Goal: Task Accomplishment & Management: Complete application form

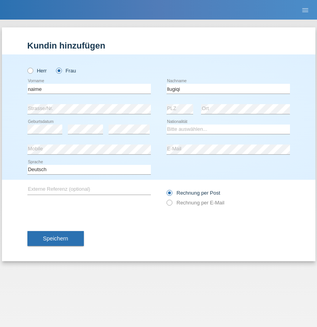
type input "llugiqi"
select select "CH"
radio input "true"
click at [89, 89] on input "text" at bounding box center [88, 89] width 123 height 10
type input "Javier"
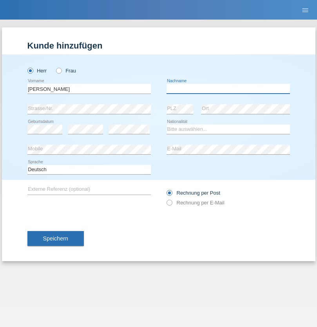
click at [228, 89] on input "text" at bounding box center [227, 89] width 123 height 10
type input "[PERSON_NAME]"
select select "CH"
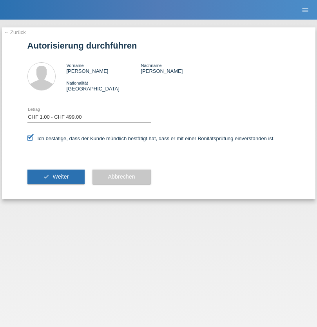
select select "1"
click at [56, 177] on span "Weiter" at bounding box center [60, 177] width 16 height 6
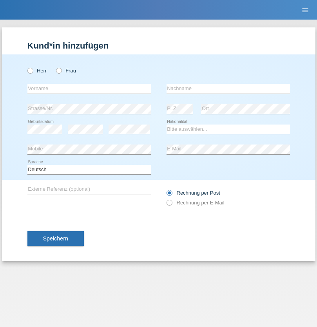
radio input "true"
click at [89, 89] on input "text" at bounding box center [88, 89] width 123 height 10
type input "[PERSON_NAME]"
click at [228, 89] on input "text" at bounding box center [227, 89] width 123 height 10
type input "Sokol"
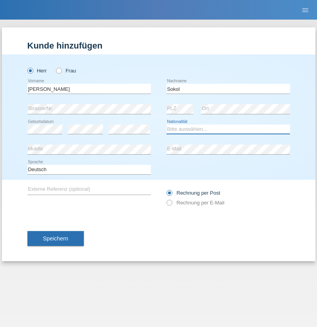
select select "XK"
select select "C"
select select "02"
select select "08"
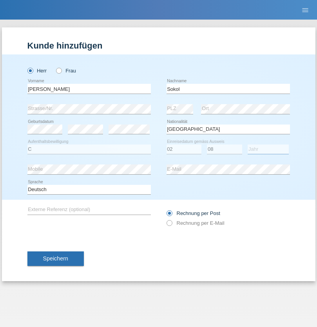
select select "1988"
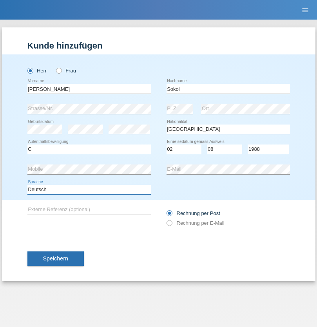
select select "en"
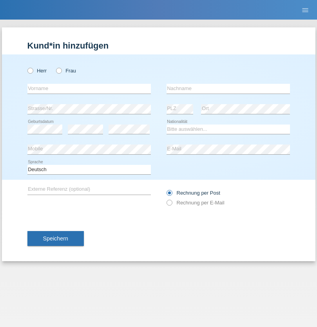
radio input "true"
click at [89, 89] on input "text" at bounding box center [88, 89] width 123 height 10
type input "Mustafa"
click at [228, 89] on input "text" at bounding box center [227, 89] width 123 height 10
type input "Sokol"
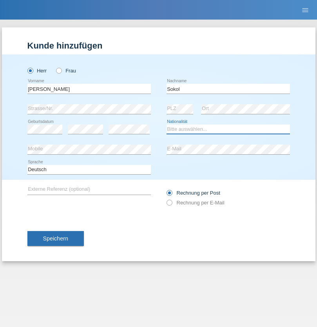
select select "XK"
select select "C"
select select "02"
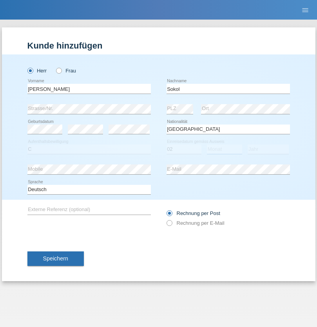
select select "08"
select select "1988"
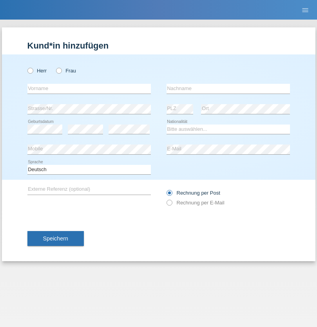
radio input "true"
click at [89, 89] on input "text" at bounding box center [88, 89] width 123 height 10
type input "Shanas"
click at [228, 89] on input "text" at bounding box center [227, 89] width 123 height 10
type input "Baranati"
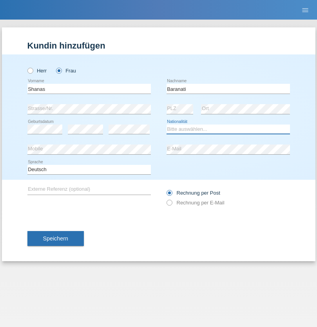
select select "CH"
radio input "true"
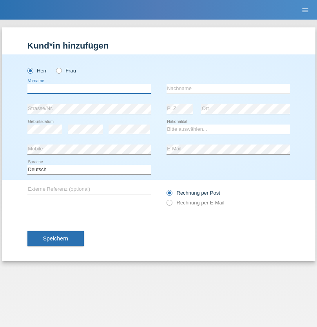
click at [89, 89] on input "text" at bounding box center [88, 89] width 123 height 10
type input "[PERSON_NAME]"
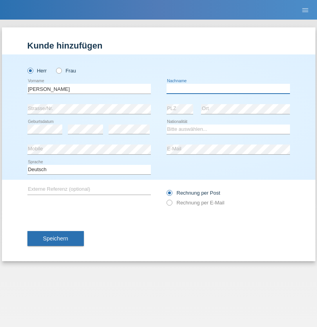
click at [228, 89] on input "text" at bounding box center [227, 89] width 123 height 10
type input "[PERSON_NAME]"
select select "PL"
select select "C"
select select "11"
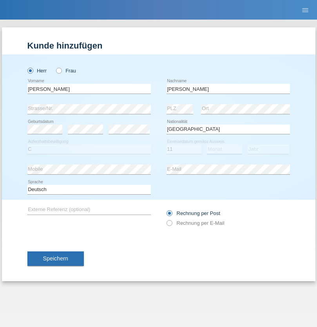
select select "01"
select select "2007"
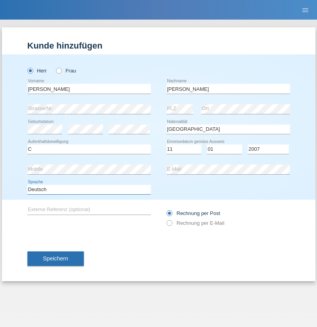
select select "en"
